Goal: Task Accomplishment & Management: Use online tool/utility

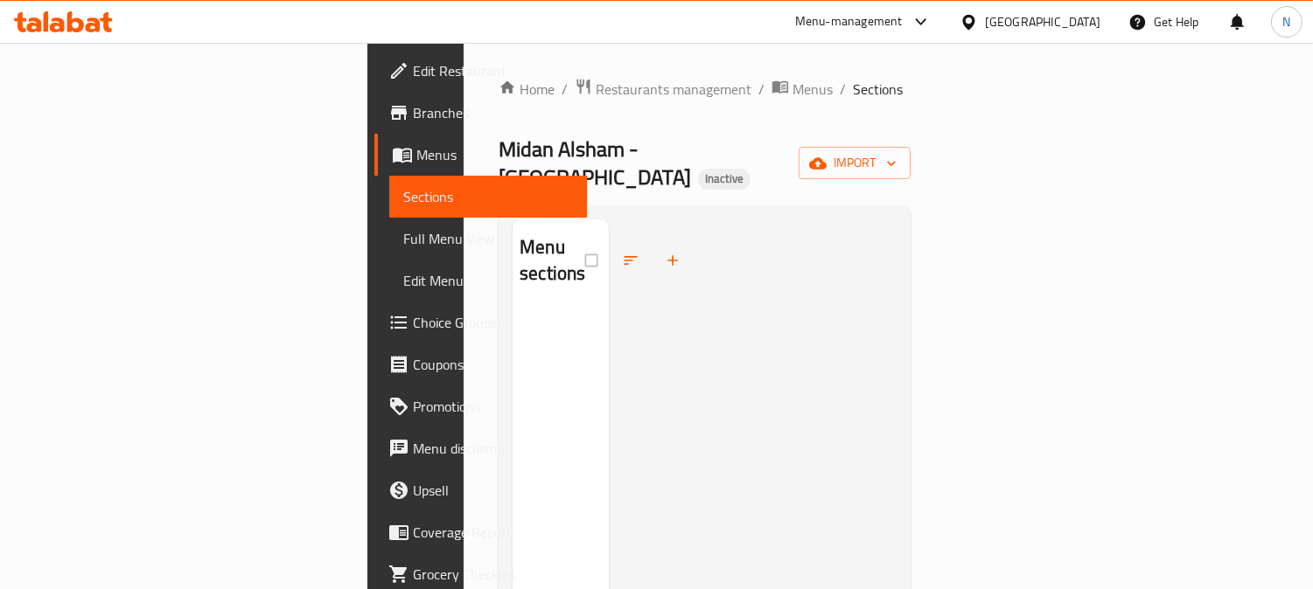
click at [1081, 20] on div "[GEOGRAPHIC_DATA]" at bounding box center [1042, 21] width 115 height 19
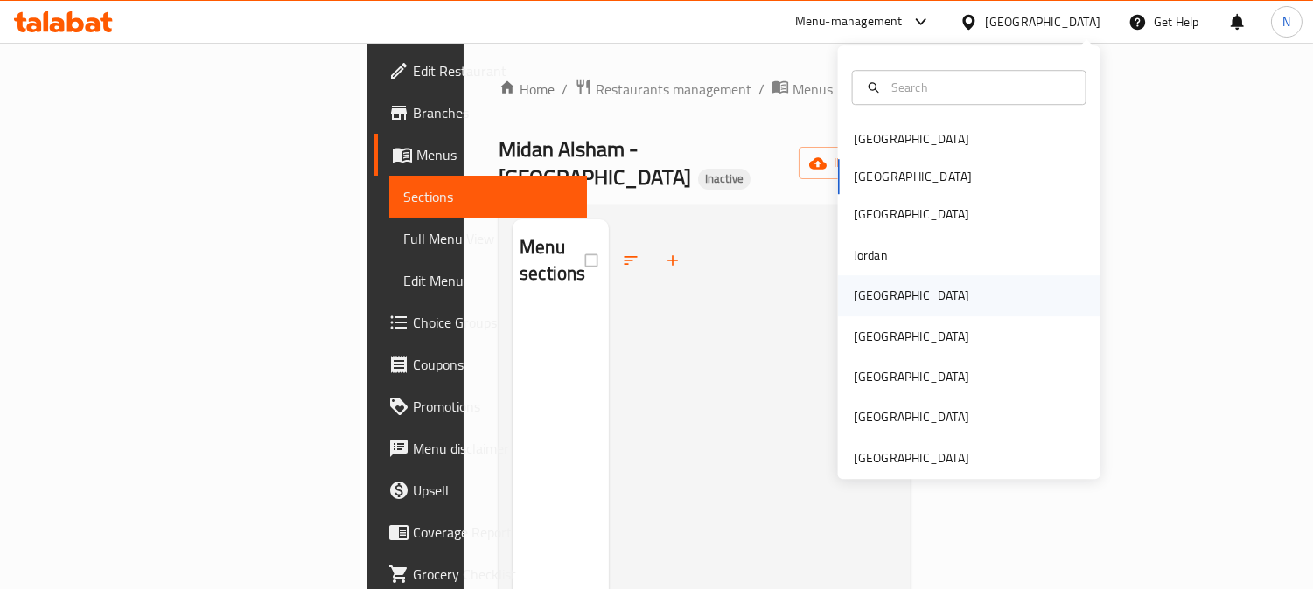
click at [876, 310] on div "[GEOGRAPHIC_DATA]" at bounding box center [911, 295] width 143 height 40
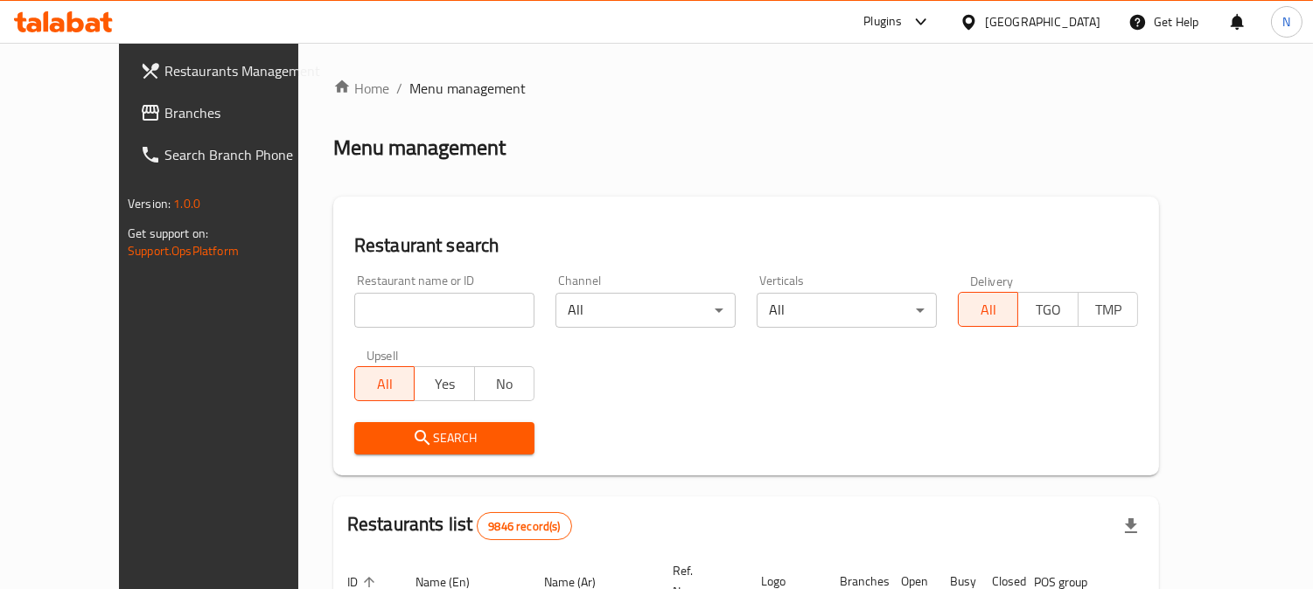
click at [164, 115] on span "Branches" at bounding box center [244, 112] width 160 height 21
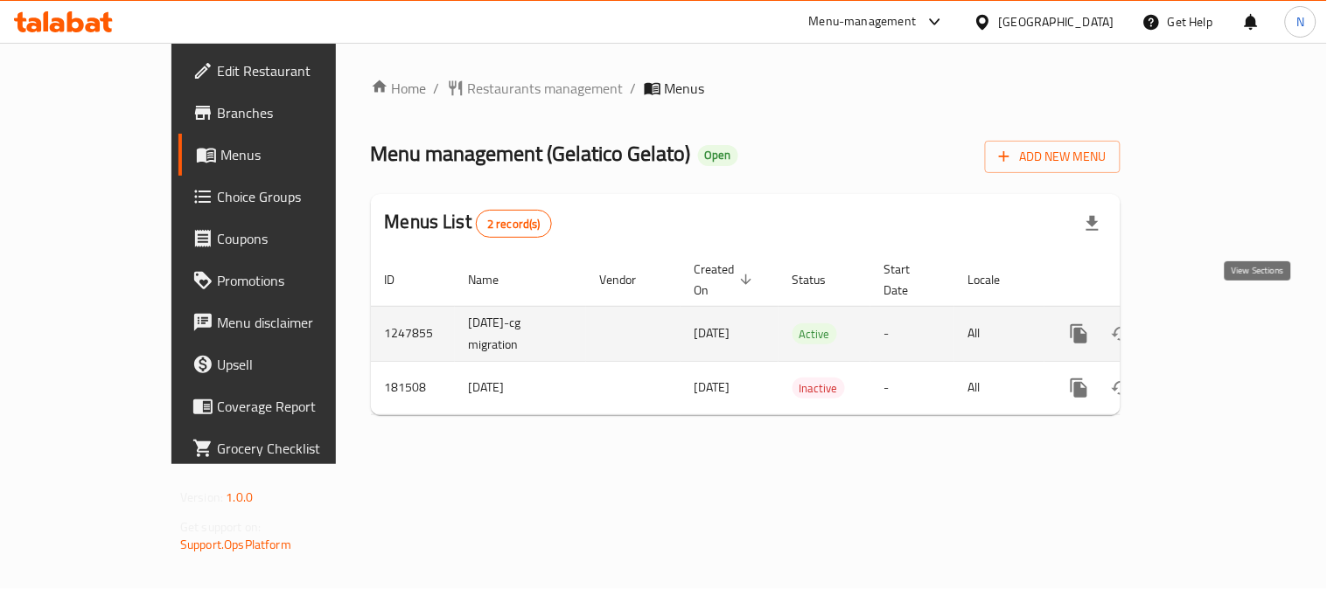
click at [1216, 324] on icon "enhanced table" at bounding box center [1205, 334] width 21 height 21
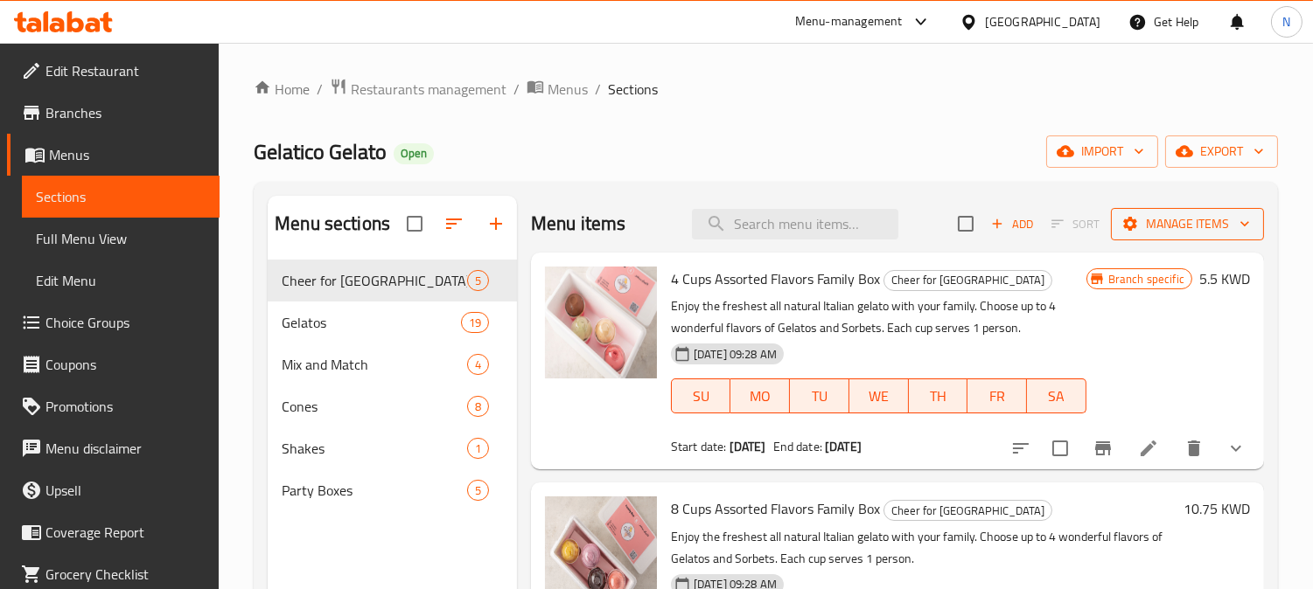
click at [1158, 221] on span "Manage items" at bounding box center [1187, 224] width 125 height 22
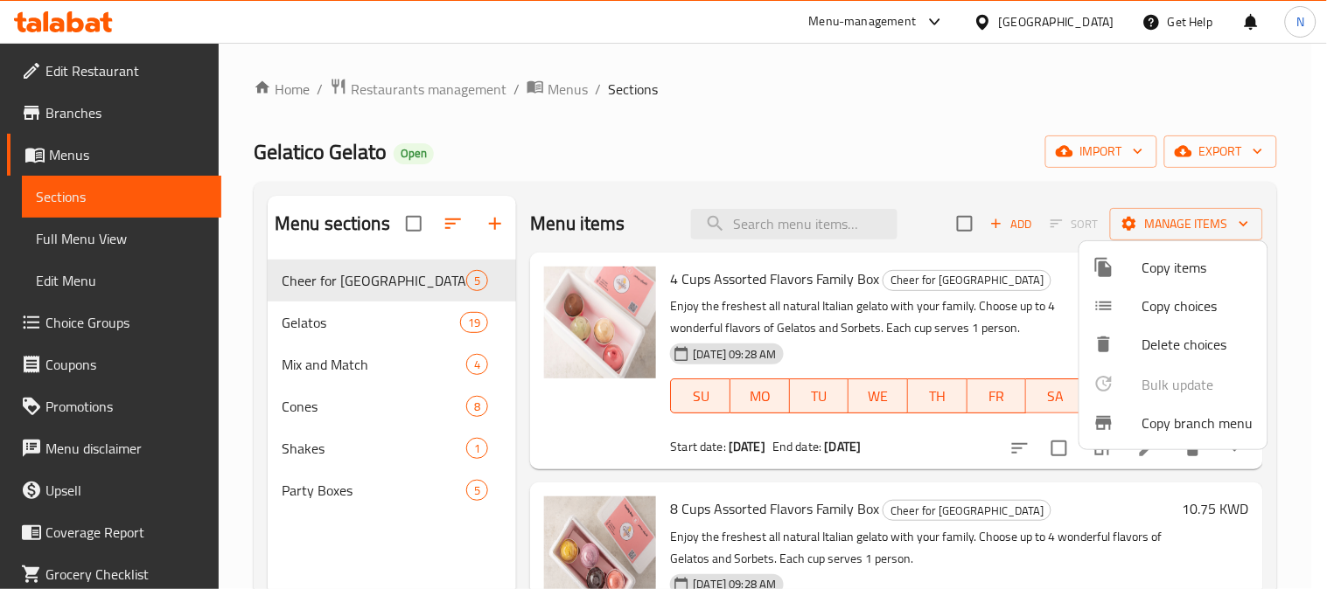
click at [1152, 424] on span "Copy branch menu" at bounding box center [1197, 423] width 111 height 21
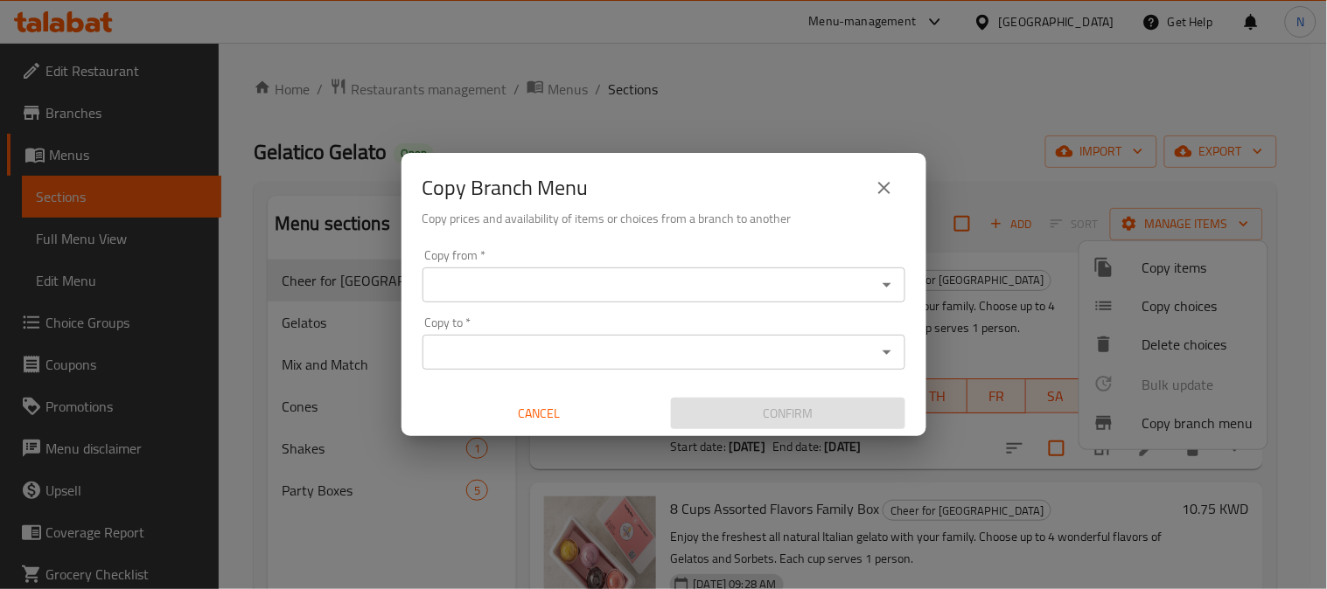
click at [574, 300] on div "Copy from *" at bounding box center [663, 285] width 483 height 35
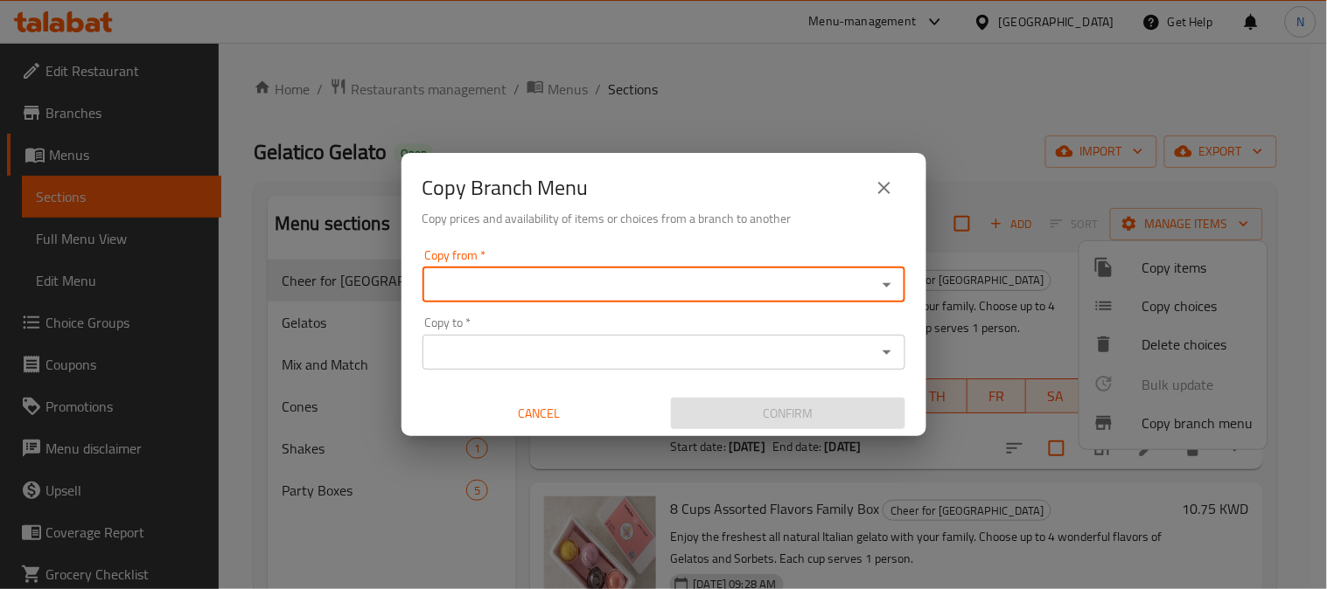
click at [583, 287] on input "Copy from   *" at bounding box center [649, 285] width 443 height 24
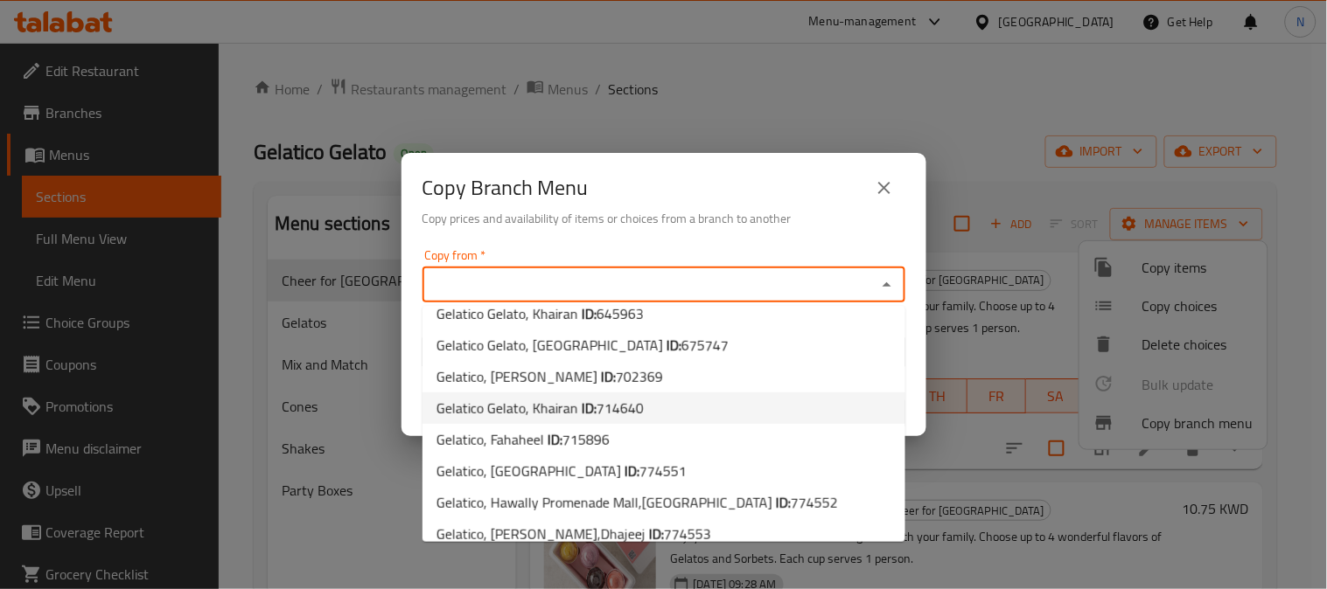
scroll to position [186, 0]
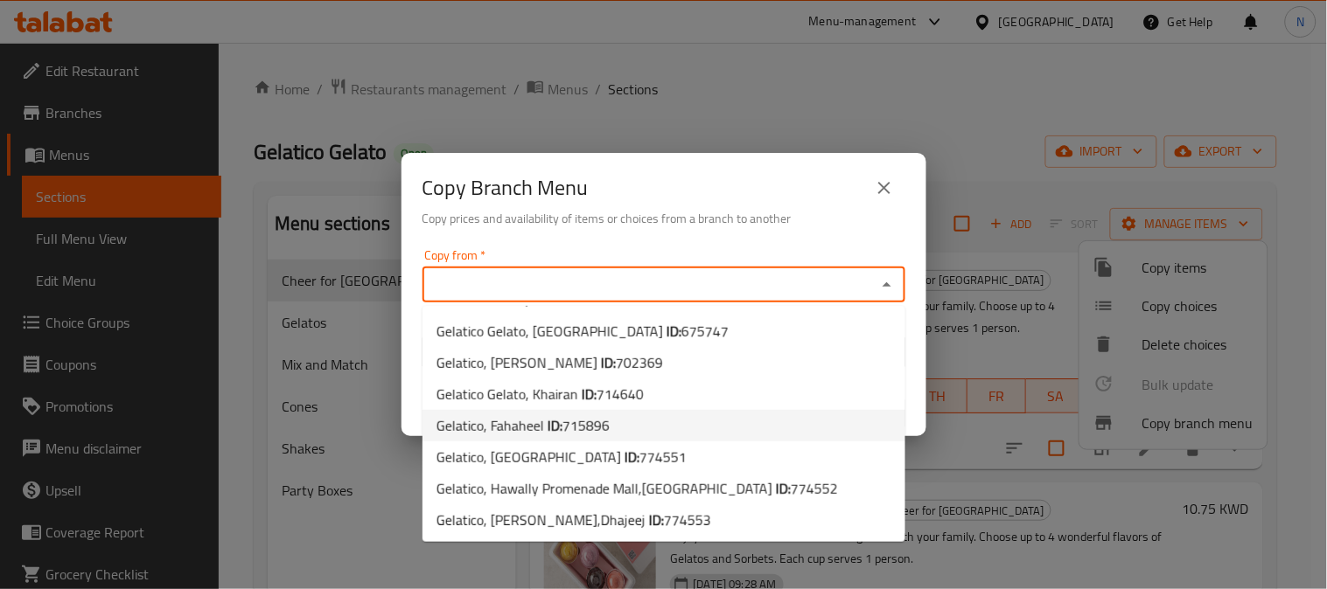
click at [583, 426] on span "715896" at bounding box center [585, 426] width 47 height 26
type input "Gelatico, Fahaheel"
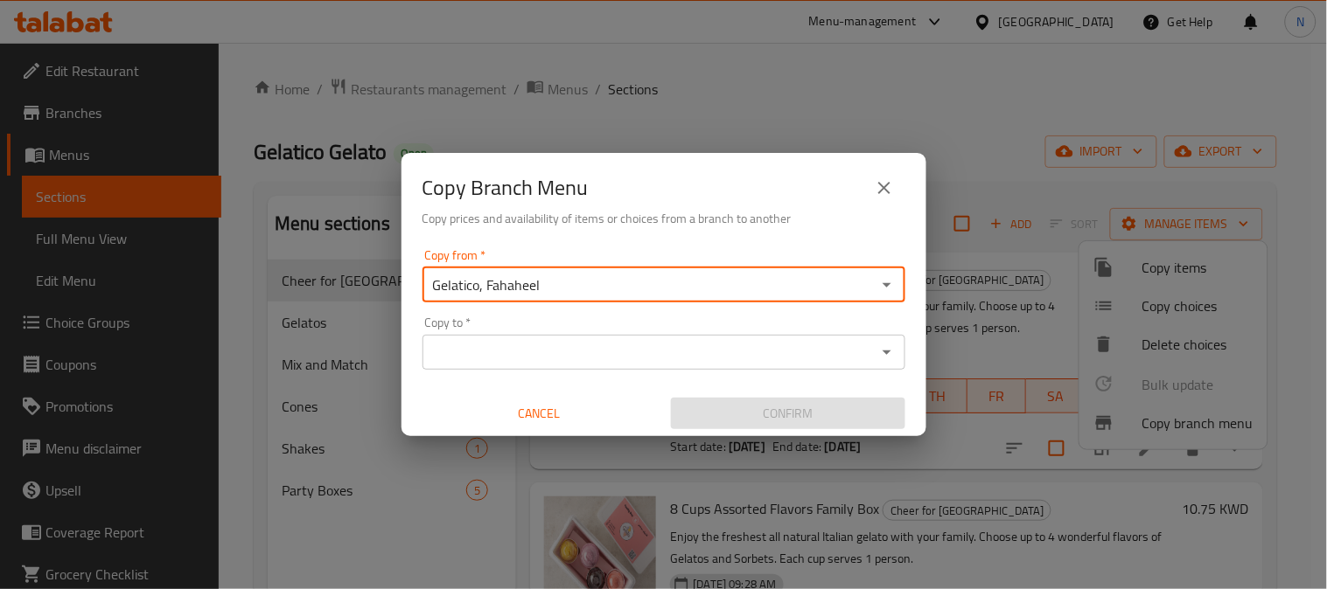
click at [573, 335] on div "Copy to *" at bounding box center [663, 352] width 483 height 35
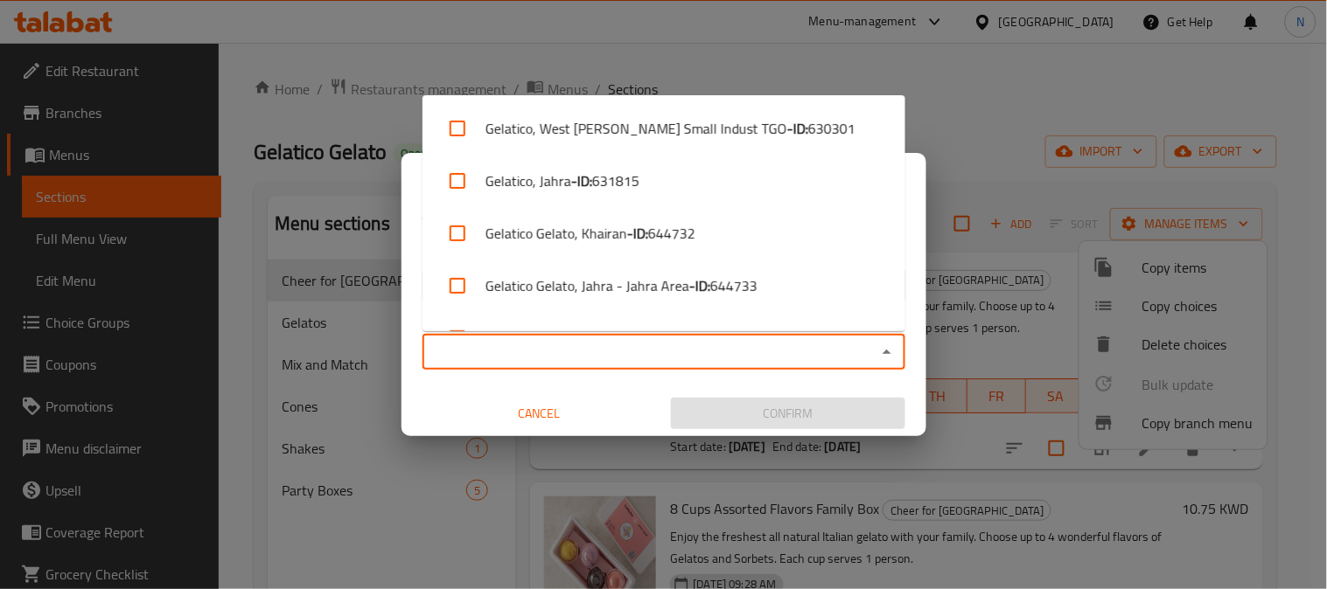
click at [560, 346] on input "Copy to   *" at bounding box center [649, 352] width 443 height 24
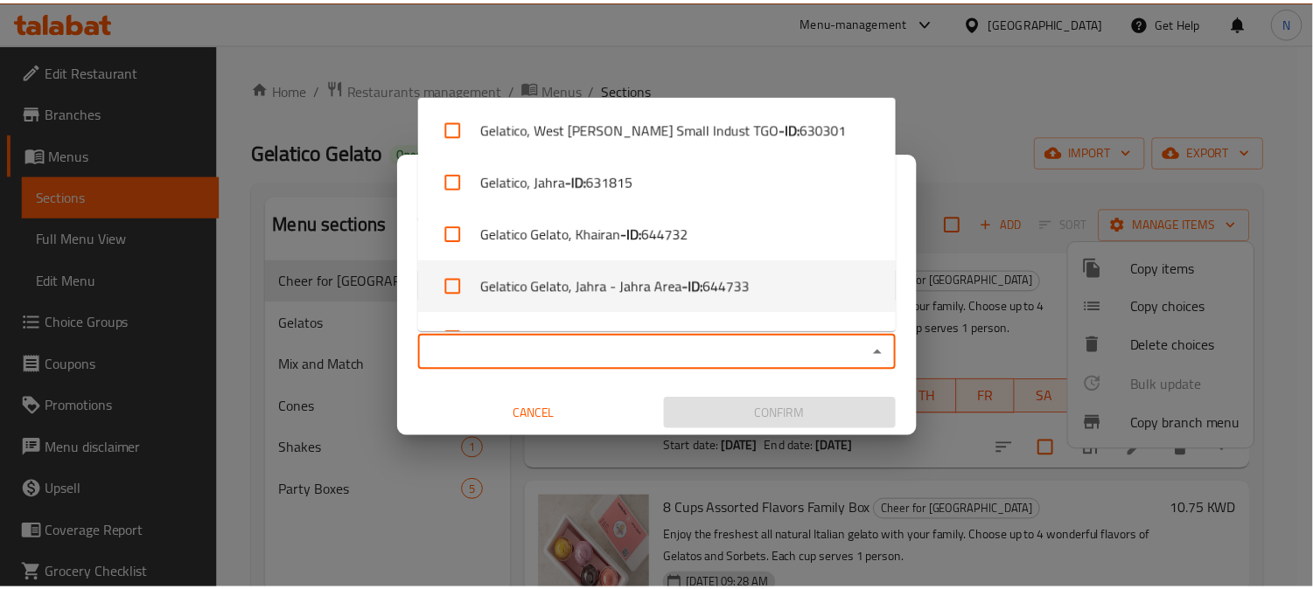
scroll to position [459, 0]
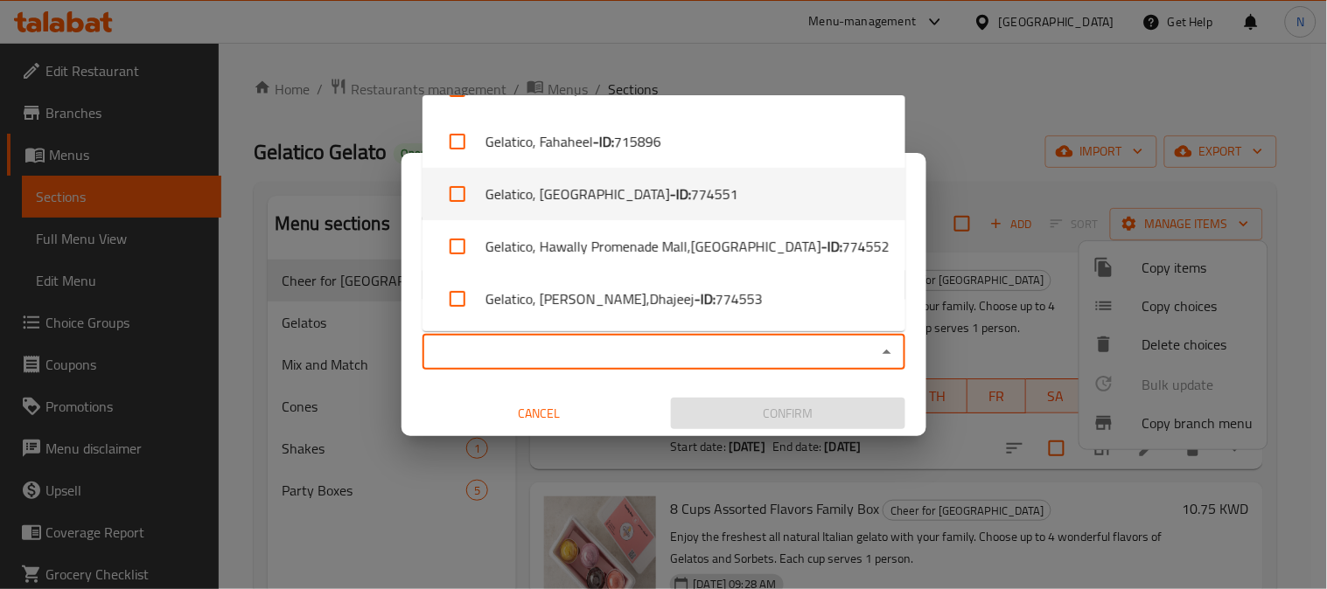
click at [691, 201] on span "774551" at bounding box center [714, 194] width 47 height 21
checkbox input "true"
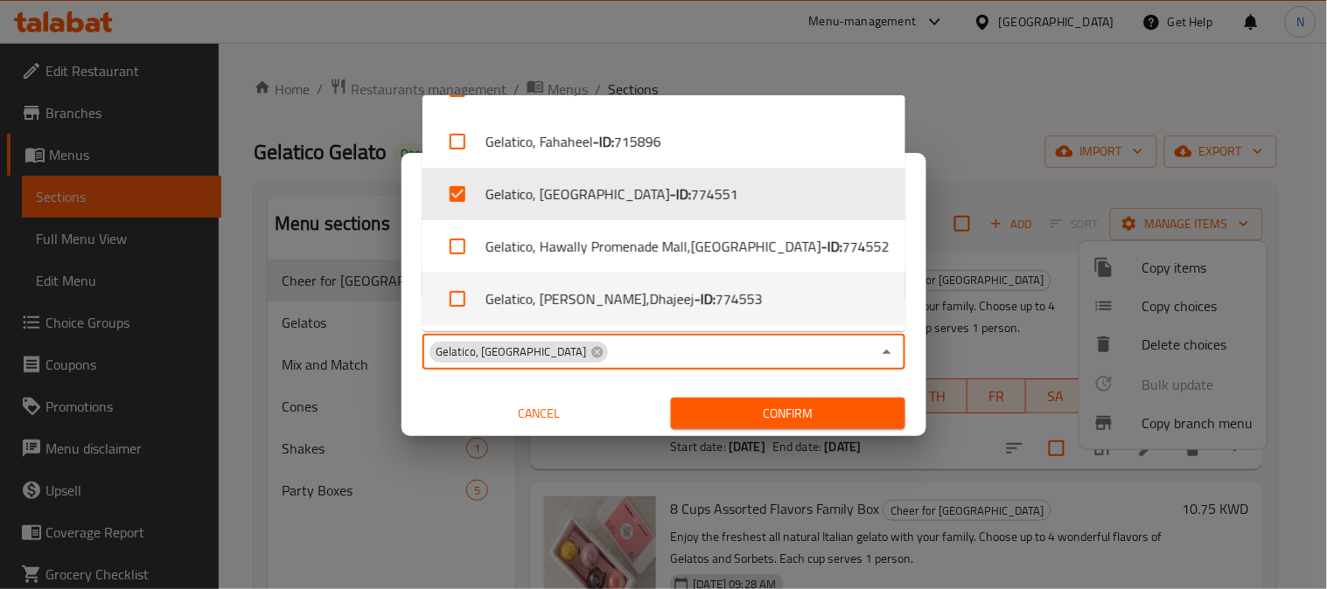
click at [756, 415] on span "Confirm" at bounding box center [788, 414] width 206 height 22
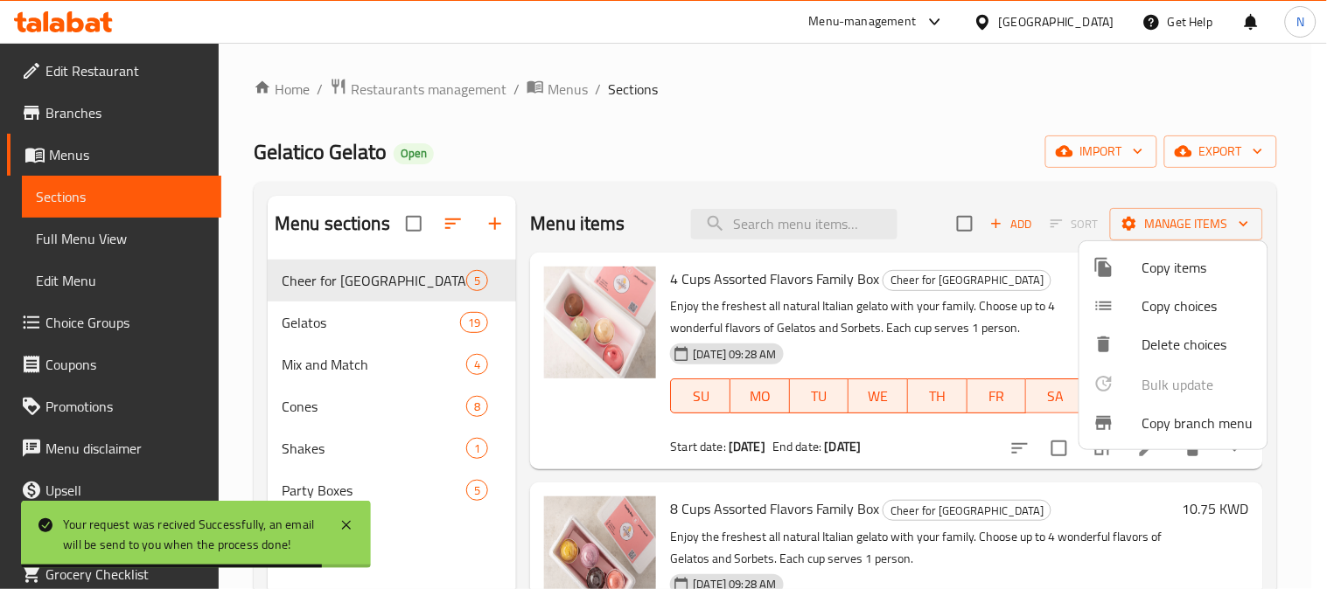
click at [72, 118] on div at bounding box center [663, 294] width 1327 height 589
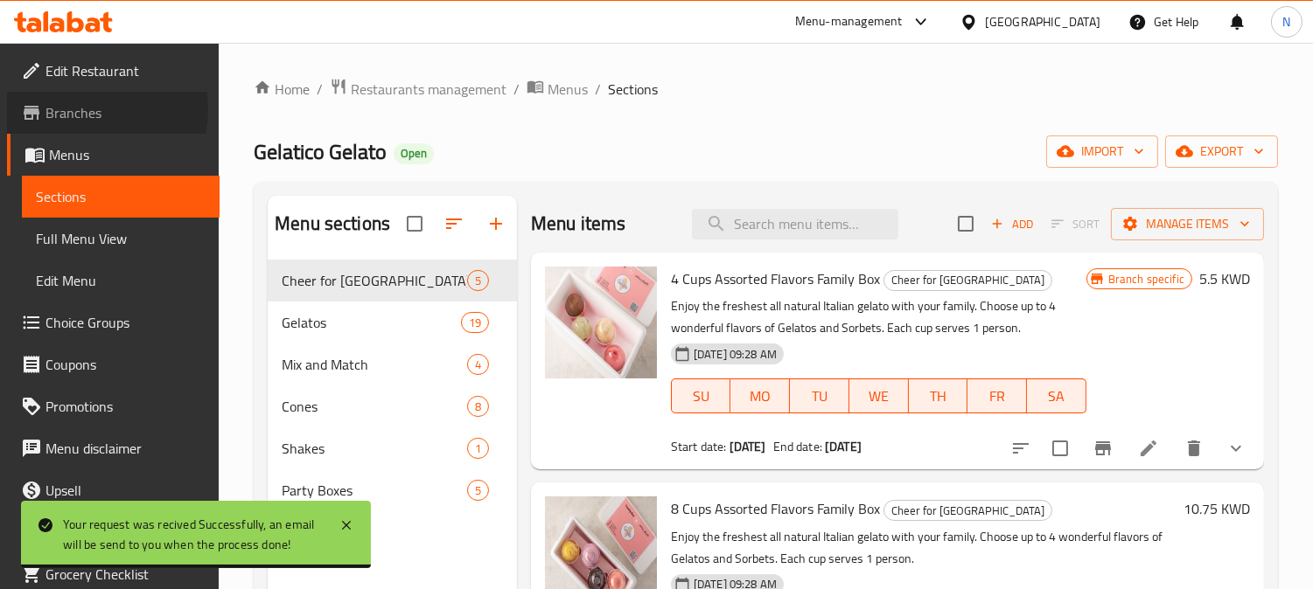
click at [88, 109] on span "Branches" at bounding box center [125, 112] width 160 height 21
